Goal: Complete application form

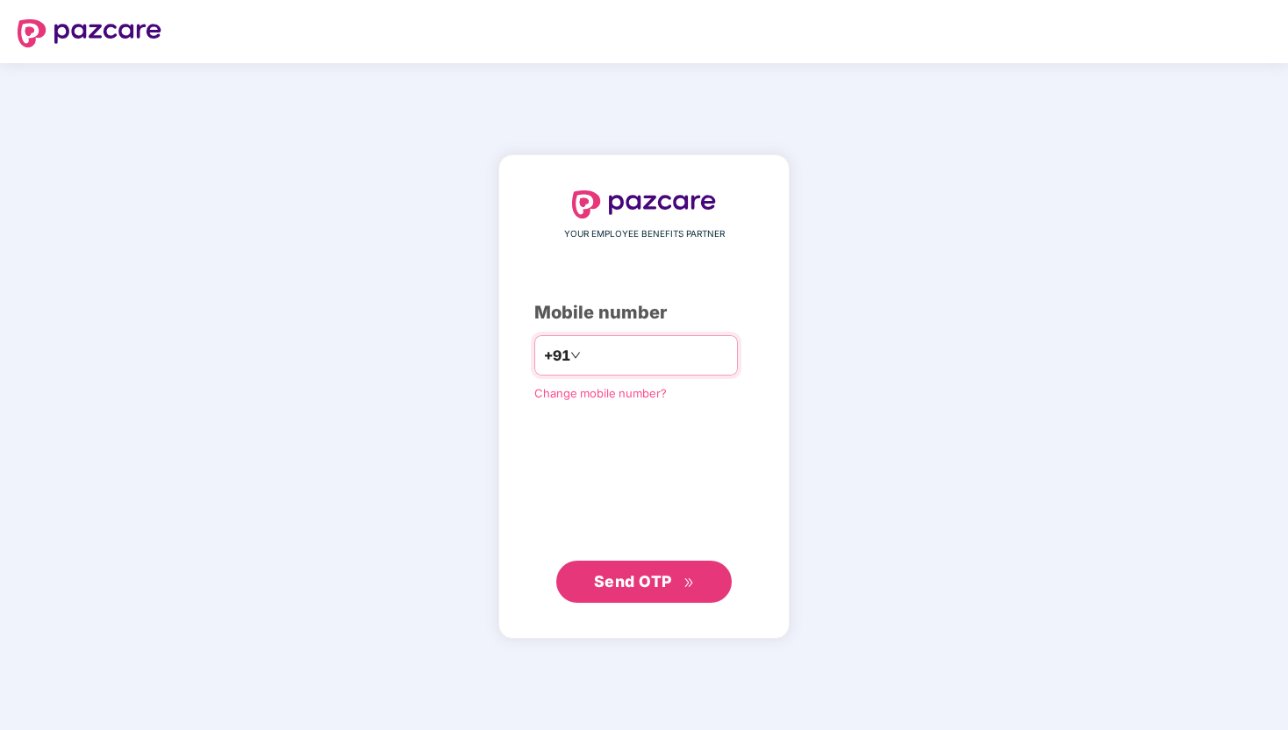
type input "**********"
click at [623, 581] on span "Send OTP" at bounding box center [633, 581] width 78 height 18
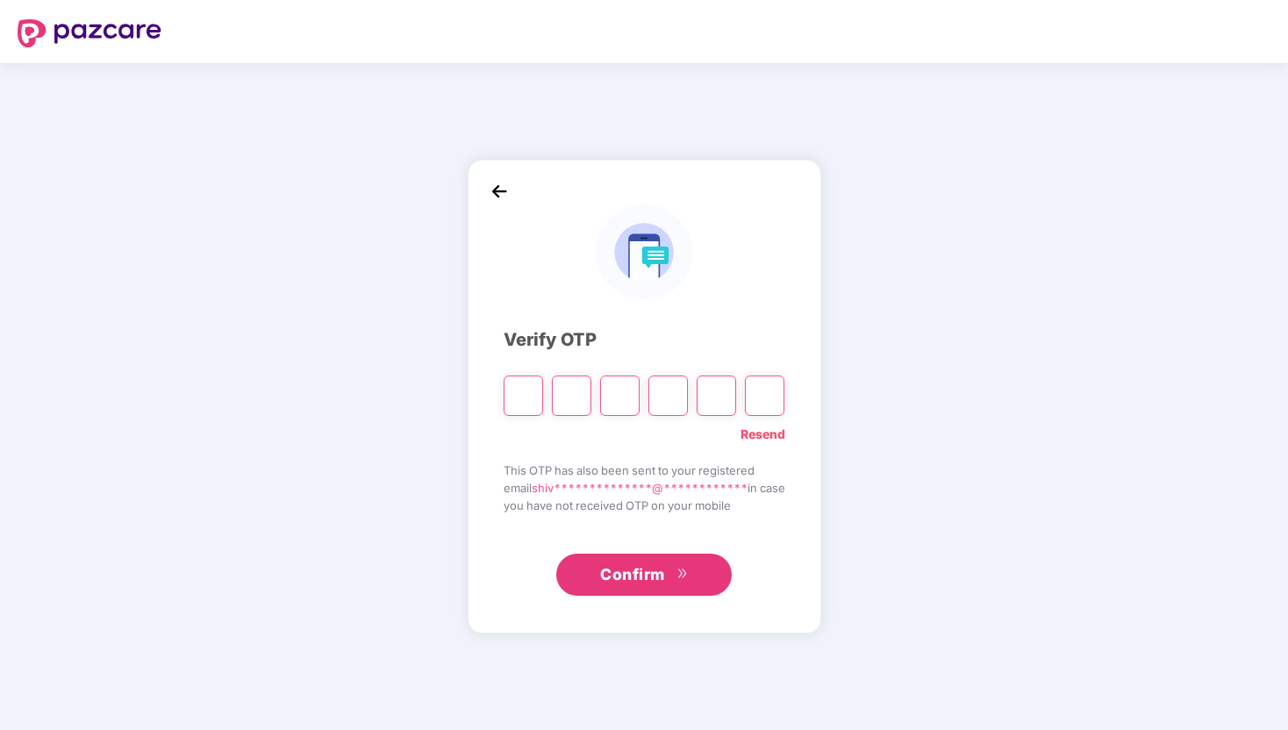
type input "*"
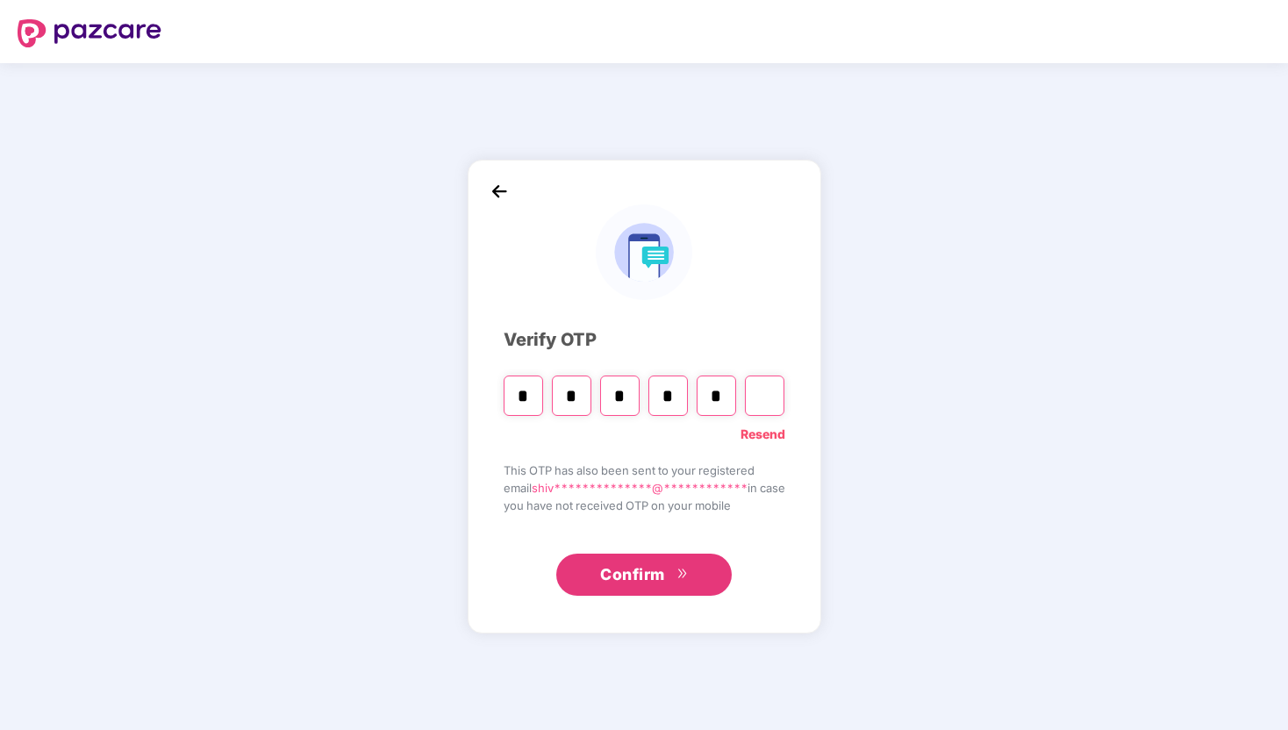
type input "*"
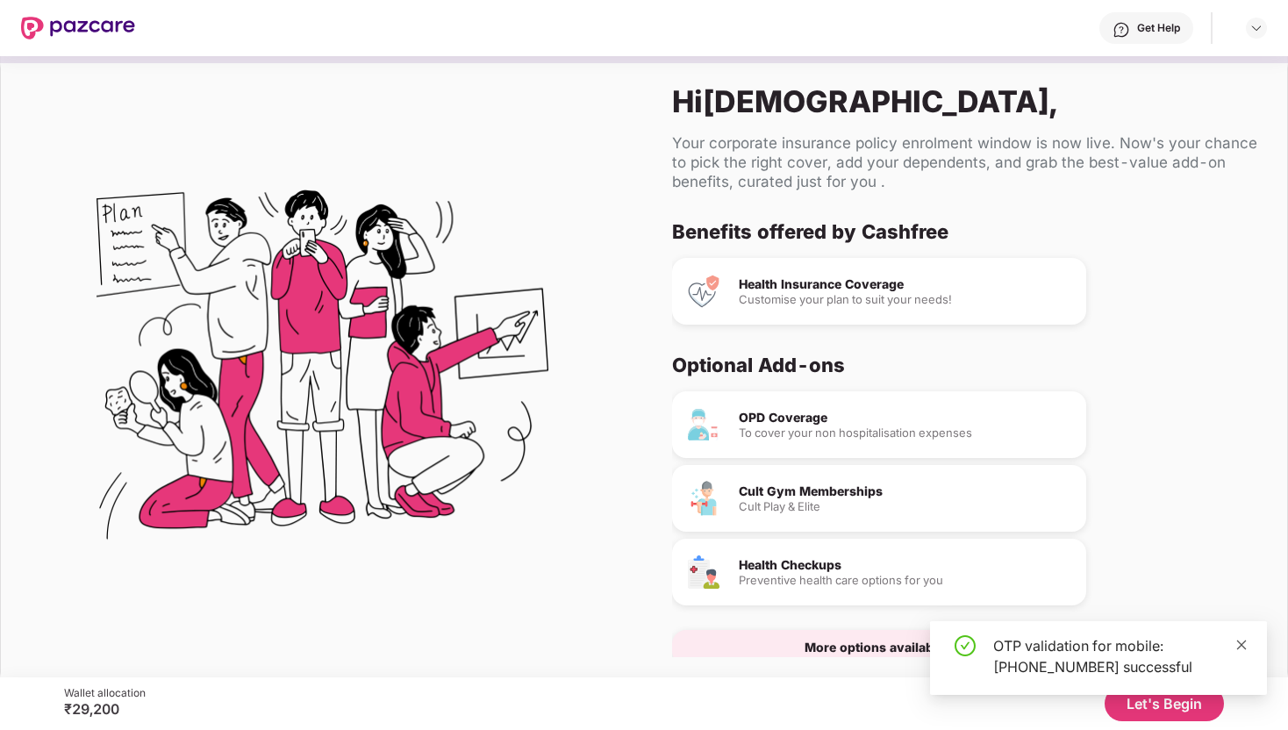
click at [1243, 642] on icon "close" at bounding box center [1242, 645] width 10 height 10
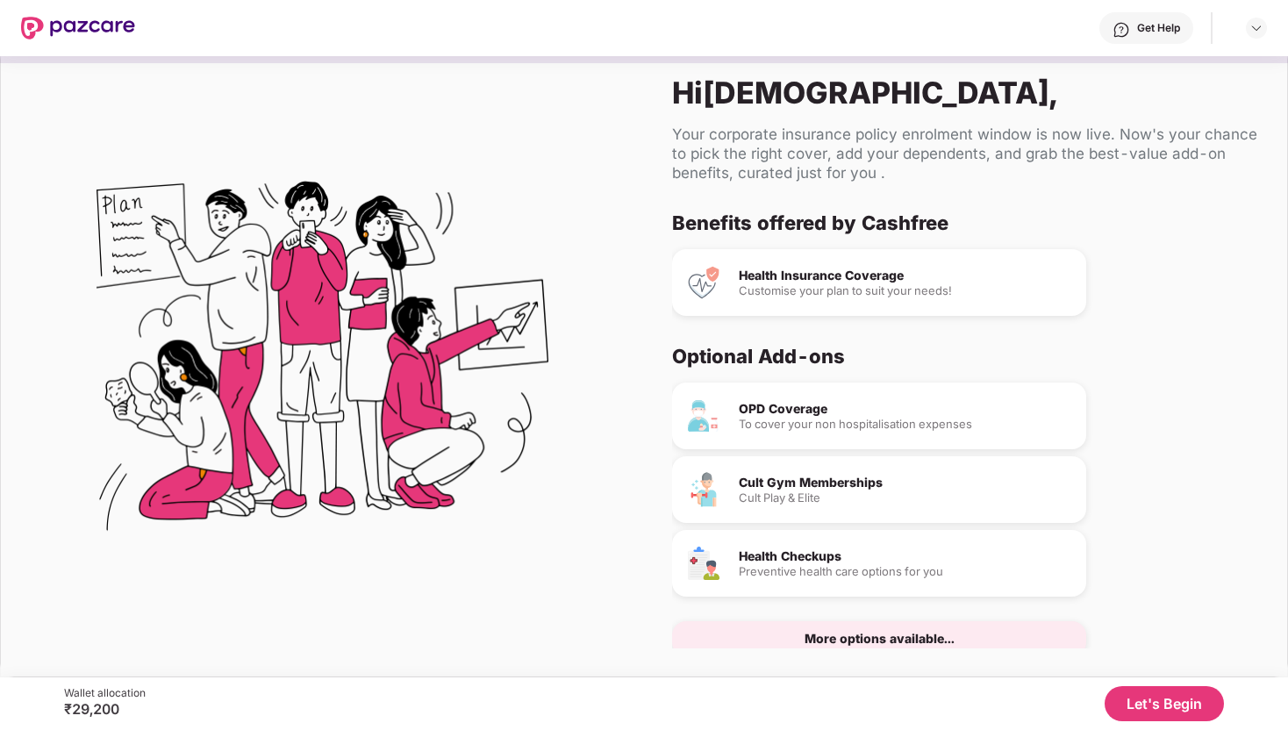
scroll to position [36, 0]
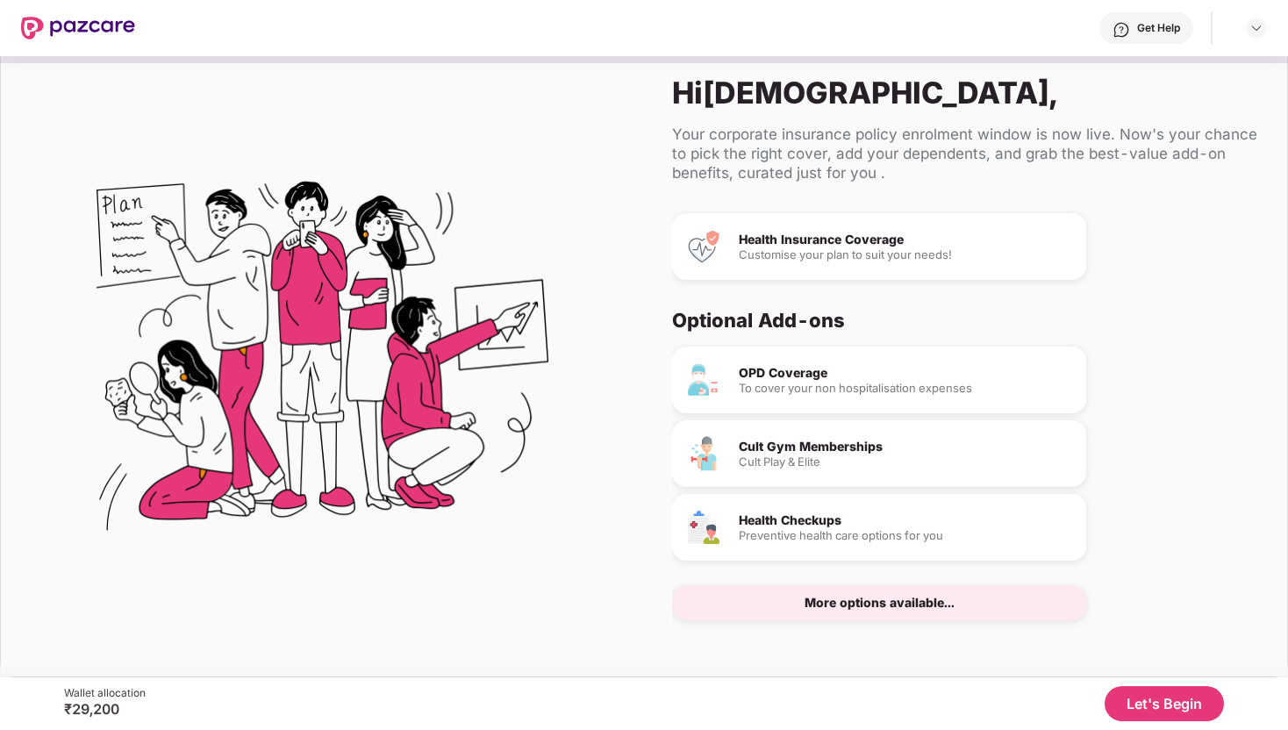
click at [1143, 700] on button "Let's Begin" at bounding box center [1164, 703] width 119 height 35
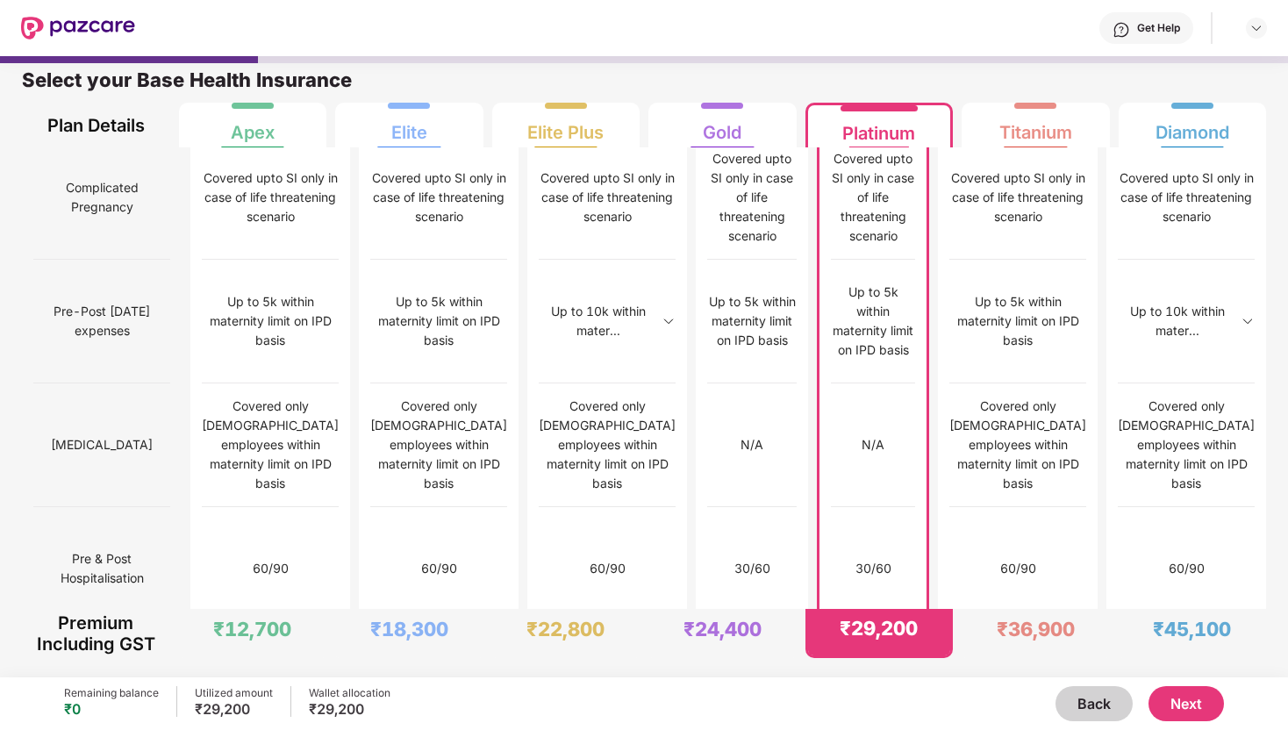
scroll to position [1667, 0]
